Goal: Task Accomplishment & Management: Use online tool/utility

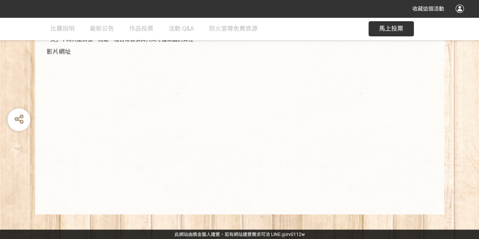
scroll to position [183, 0]
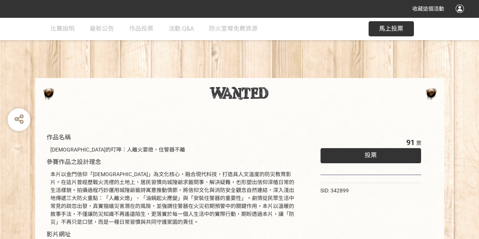
click at [406, 32] on button "馬上投票" at bounding box center [390, 28] width 45 height 15
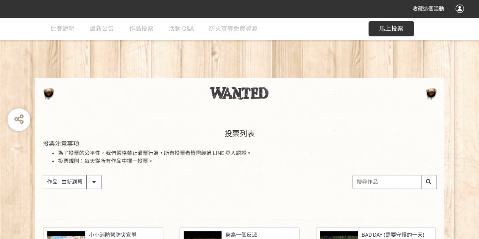
click at [379, 28] on span "馬上投票" at bounding box center [391, 28] width 24 height 7
click at [382, 29] on span "馬上投票" at bounding box center [391, 28] width 24 height 7
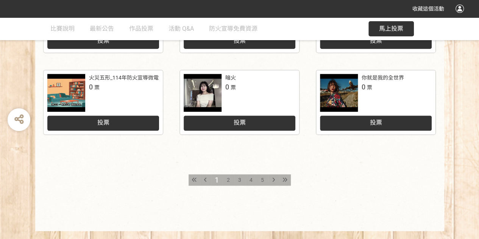
scroll to position [419, 0]
